Goal: Information Seeking & Learning: Learn about a topic

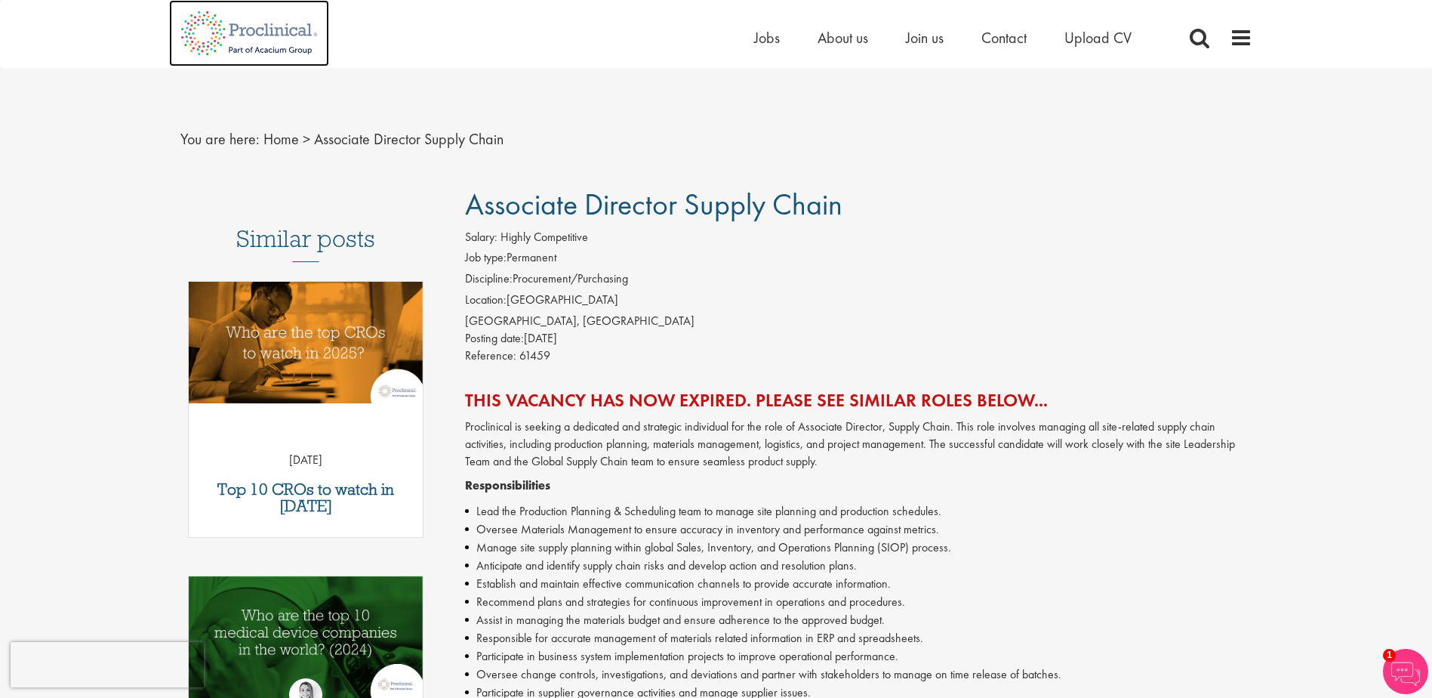
click at [266, 32] on img at bounding box center [249, 33] width 160 height 66
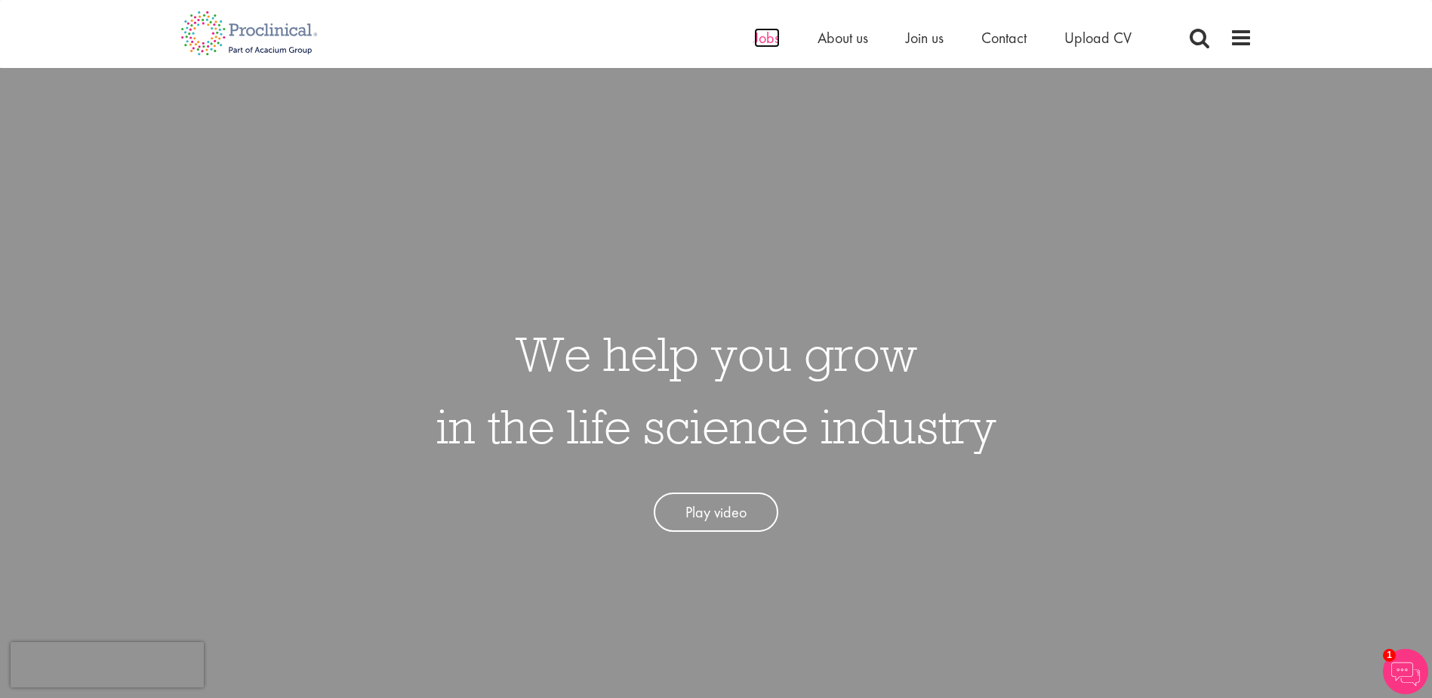
click at [762, 38] on span "Jobs" at bounding box center [767, 38] width 26 height 20
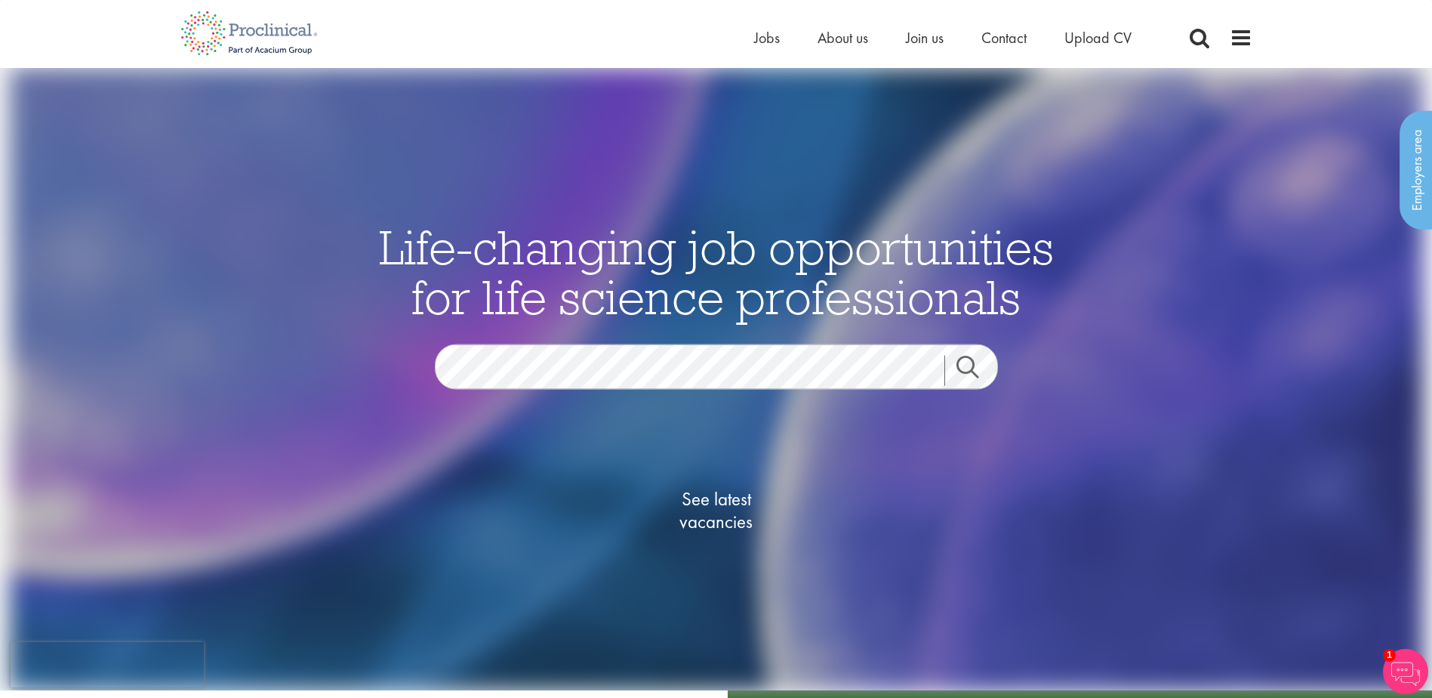
click at [958, 356] on link "Search" at bounding box center [976, 371] width 65 height 30
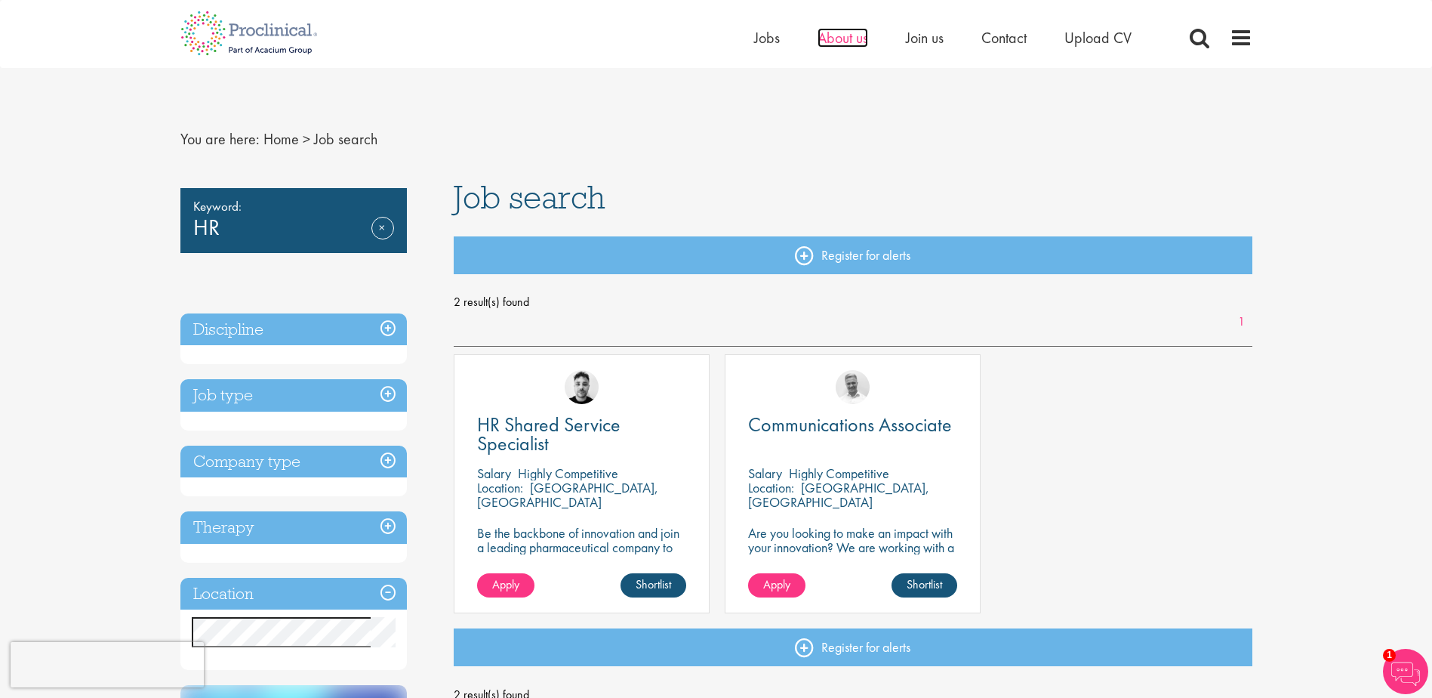
click at [864, 30] on span "About us" at bounding box center [843, 38] width 51 height 20
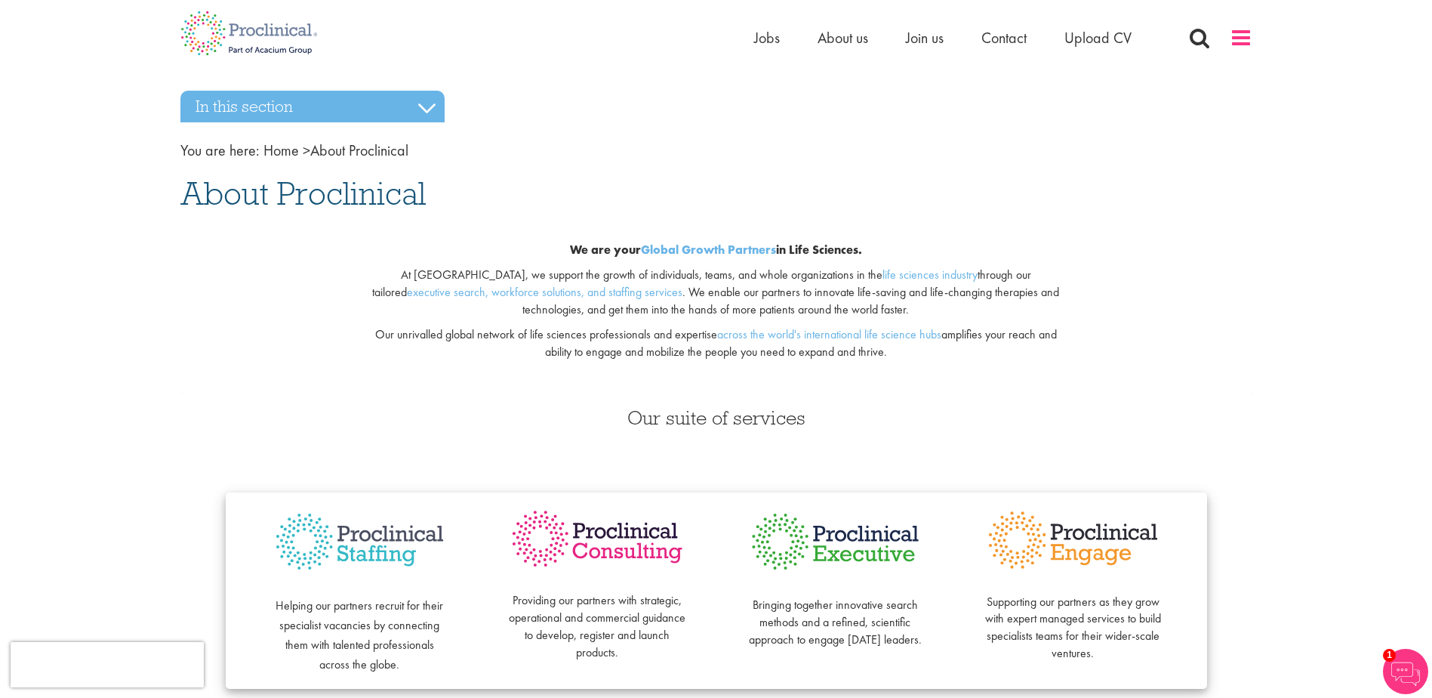
click at [1243, 42] on span at bounding box center [1241, 37] width 23 height 23
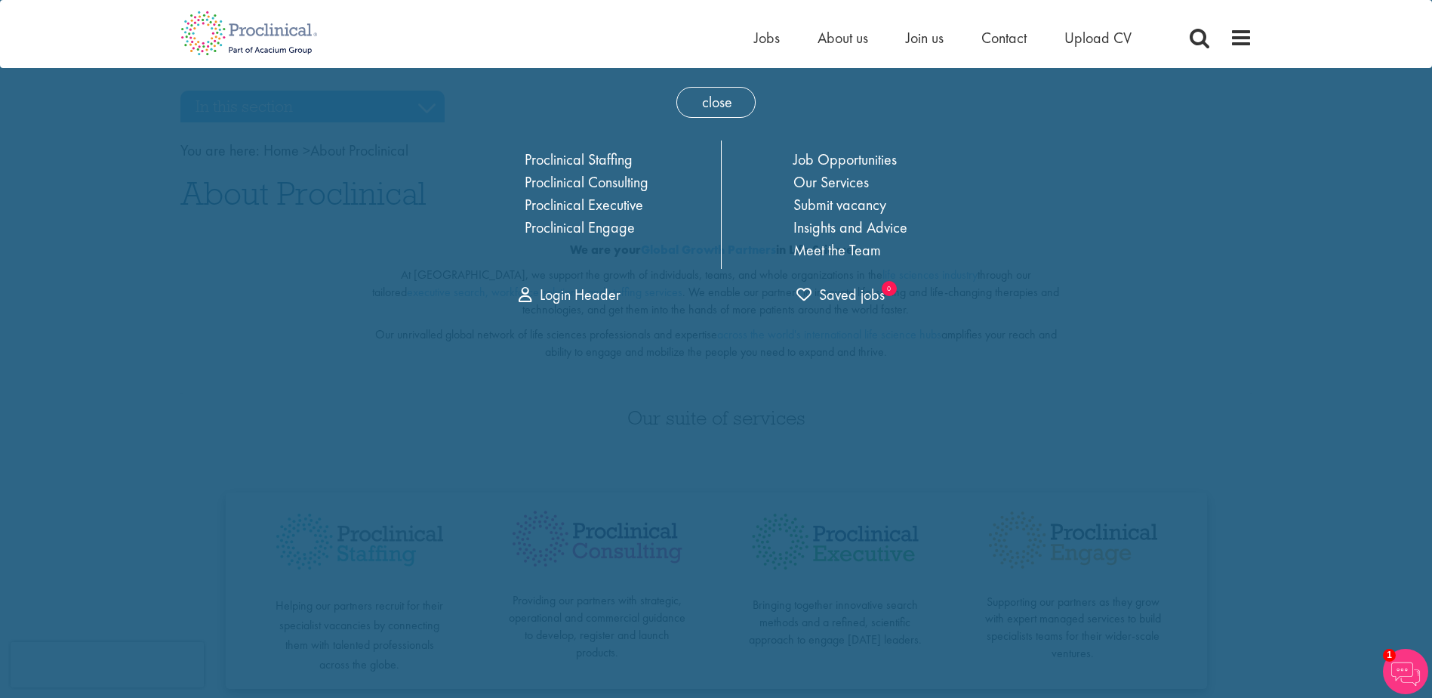
click at [619, 25] on div "Home Jobs About us Join us Contact Upload CV" at bounding box center [710, 28] width 1083 height 57
